Goal: Navigation & Orientation: Find specific page/section

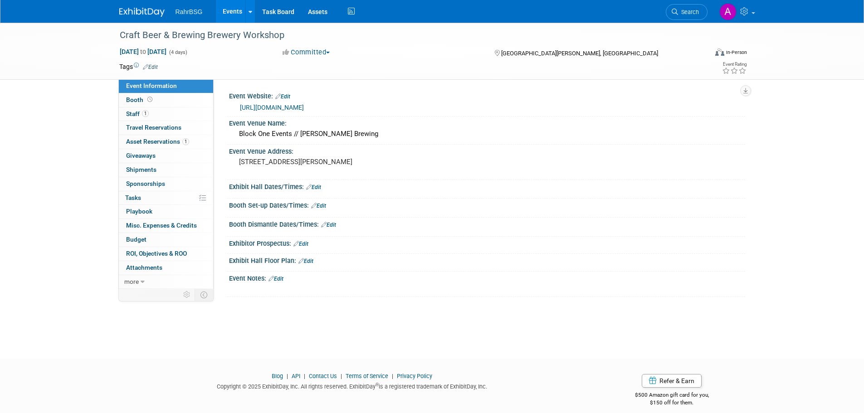
click at [132, 10] on img at bounding box center [141, 12] width 45 height 9
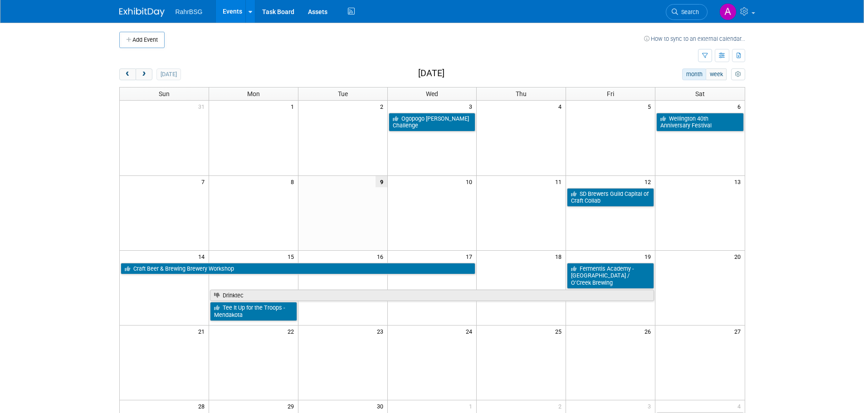
click at [819, 156] on body "RahrBSG Events Add Event Bulk Upload Events Shareable Event Boards Recently Vie…" at bounding box center [432, 206] width 864 height 413
click at [143, 74] on span "next" at bounding box center [144, 75] width 7 height 6
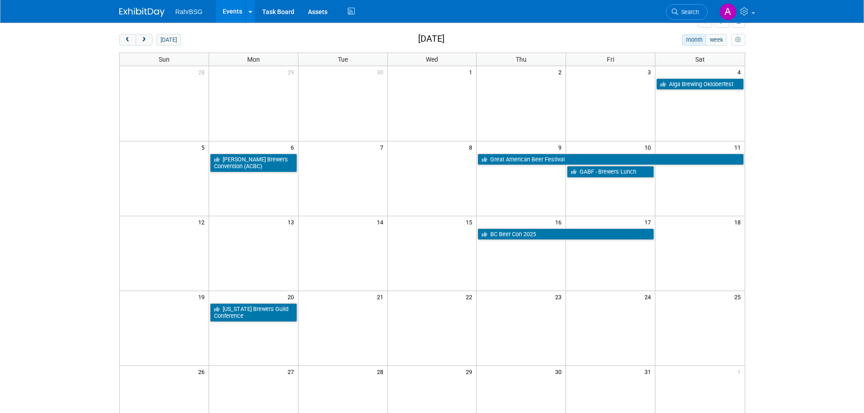
scroll to position [91, 0]
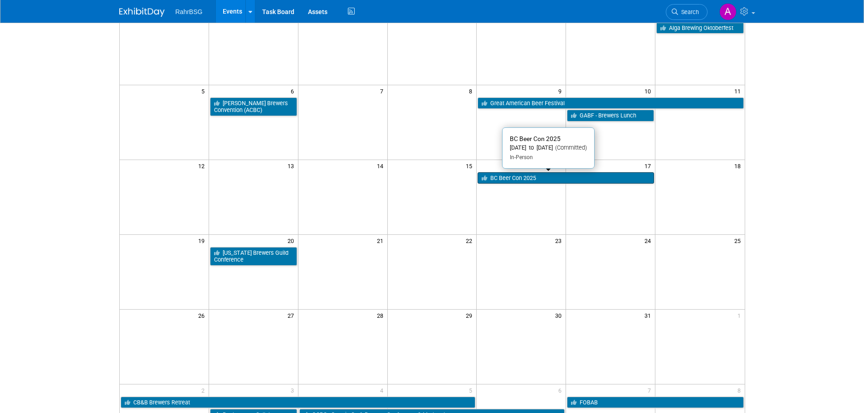
click at [528, 181] on link "BC Beer Con 2025" at bounding box center [565, 178] width 176 height 12
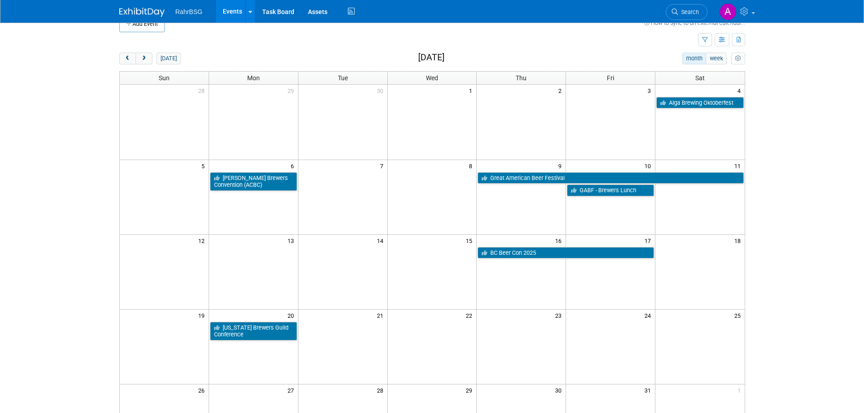
scroll to position [0, 0]
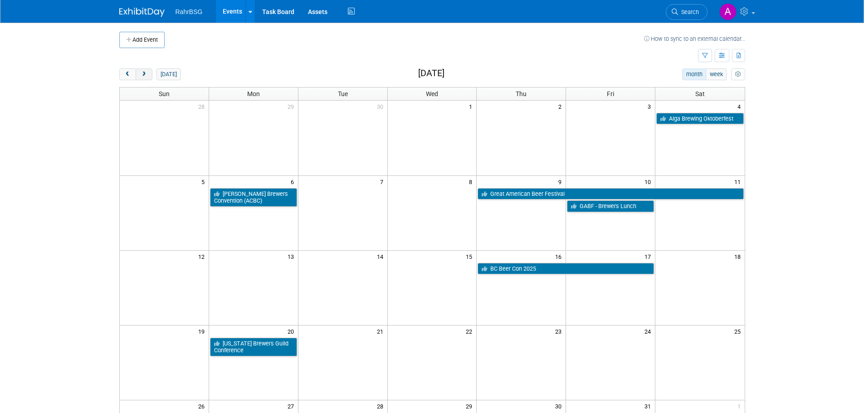
click at [141, 73] on span "next" at bounding box center [144, 75] width 7 height 6
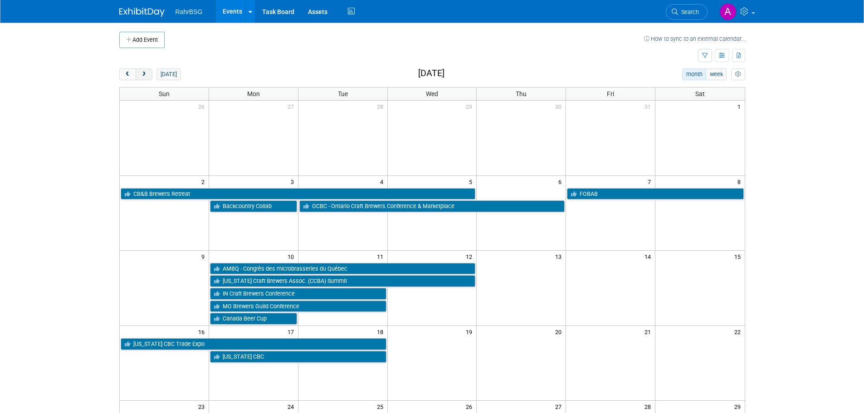
click at [149, 75] on button "next" at bounding box center [144, 74] width 17 height 12
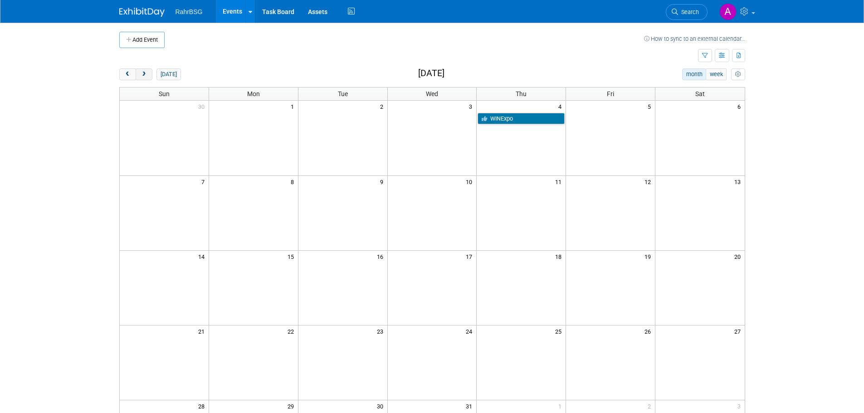
click at [147, 75] on button "next" at bounding box center [144, 74] width 17 height 12
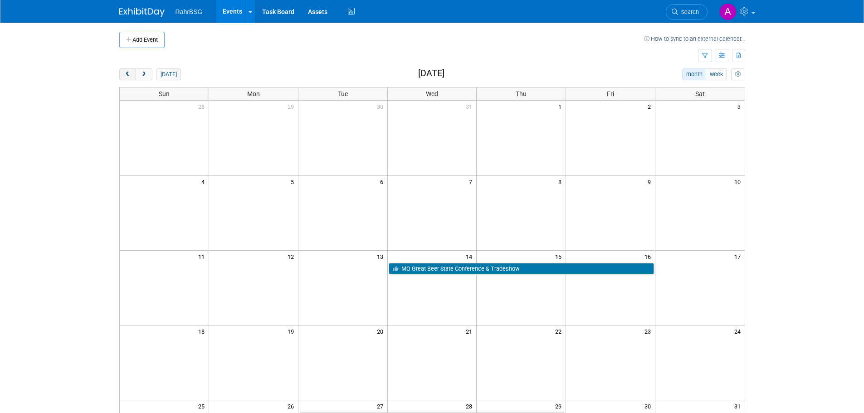
click at [128, 77] on span "prev" at bounding box center [127, 75] width 7 height 6
click at [127, 77] on span "prev" at bounding box center [127, 75] width 7 height 6
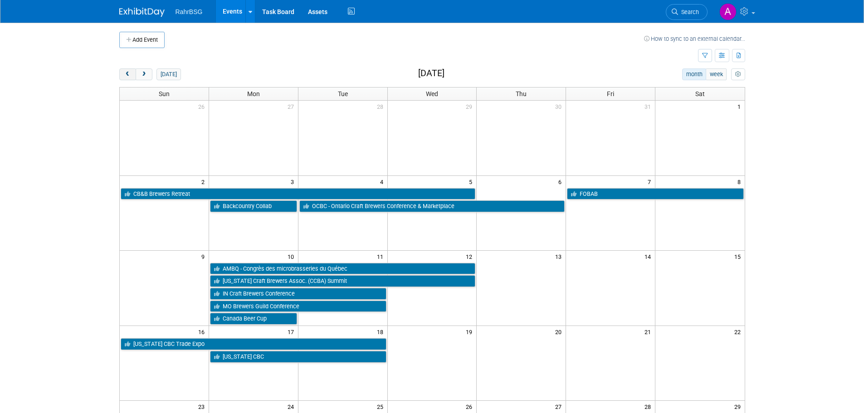
click at [127, 77] on span "prev" at bounding box center [127, 75] width 7 height 6
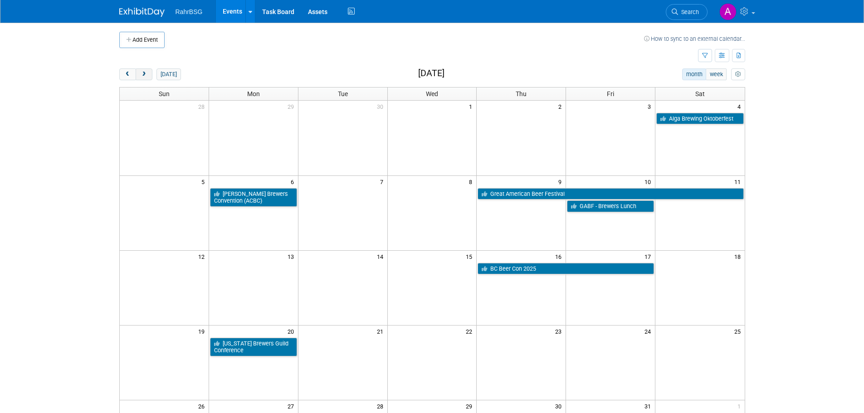
click at [151, 73] on button "next" at bounding box center [144, 74] width 17 height 12
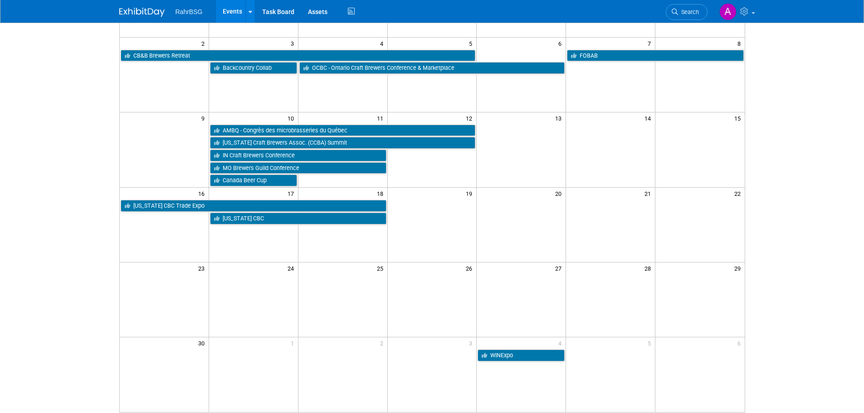
scroll to position [91, 0]
